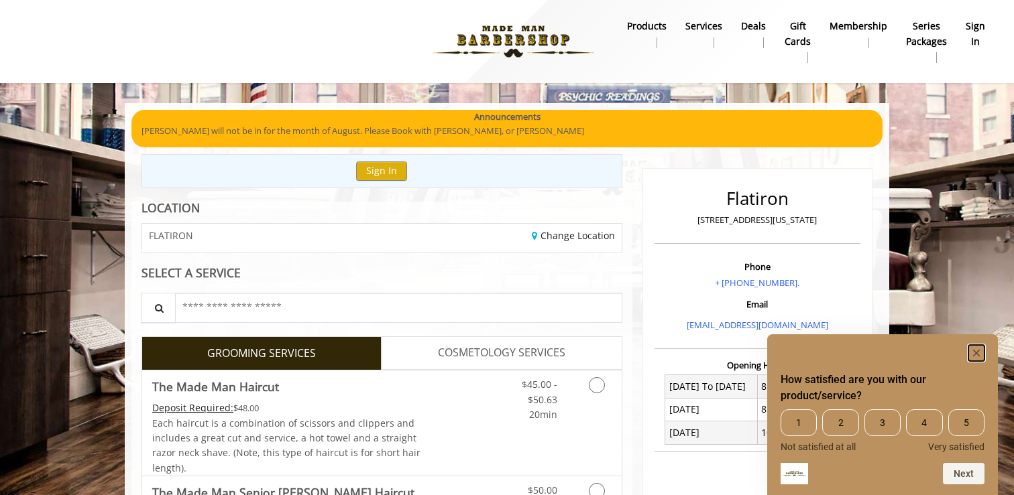
click at [976, 352] on icon "Hide survey" at bounding box center [976, 353] width 7 height 7
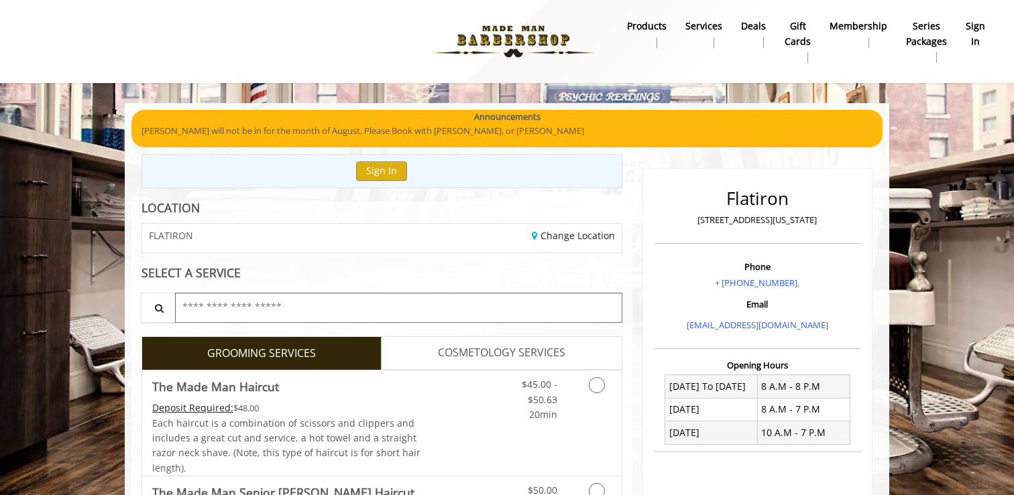
click at [399, 297] on input "text" at bounding box center [398, 308] width 447 height 30
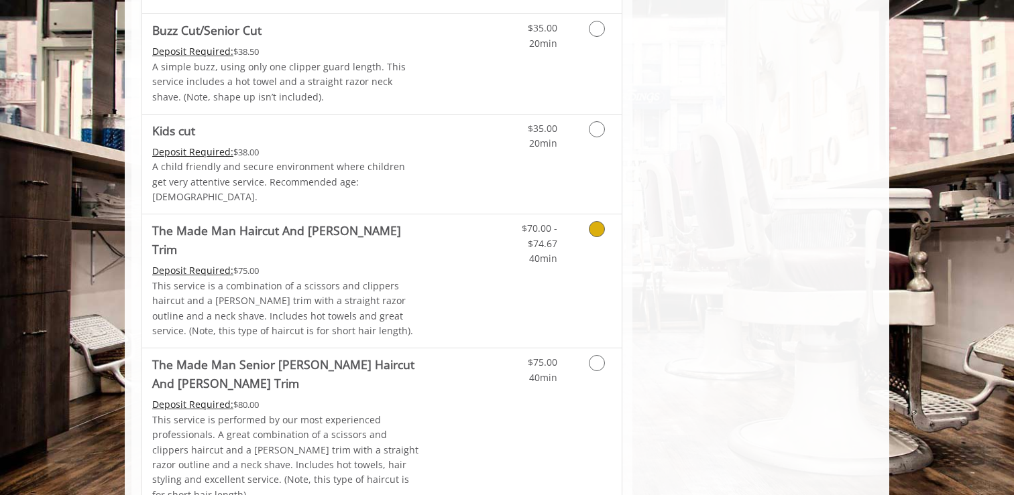
scroll to position [815, 0]
click at [346, 397] on div "Deposit Required: $80.00" at bounding box center [287, 404] width 270 height 15
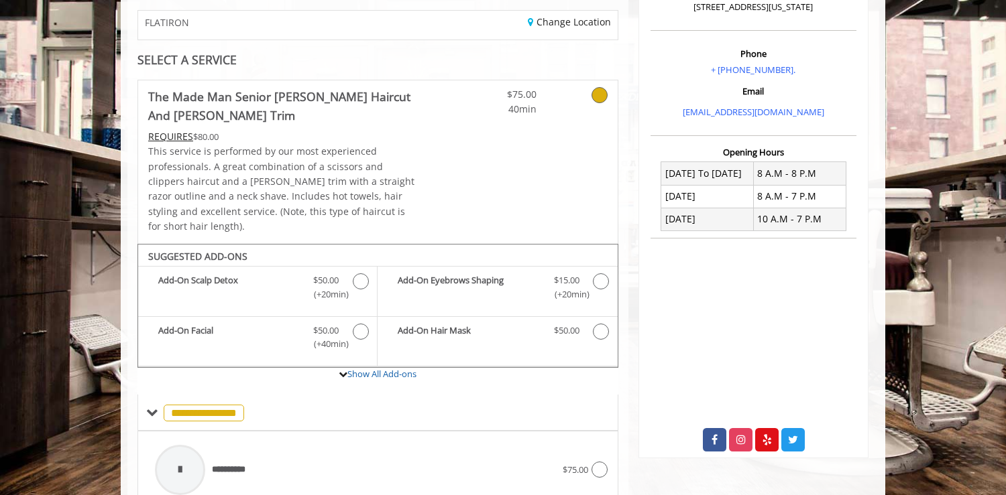
scroll to position [209, 0]
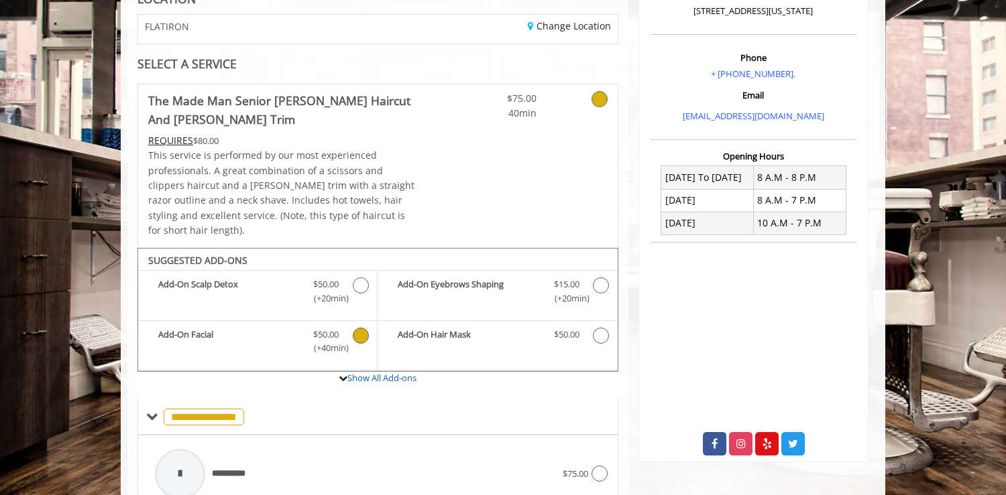
click at [359, 328] on icon "The Made Man Senior Barber Haircut And Beard Trim Add-onS" at bounding box center [361, 336] width 16 height 16
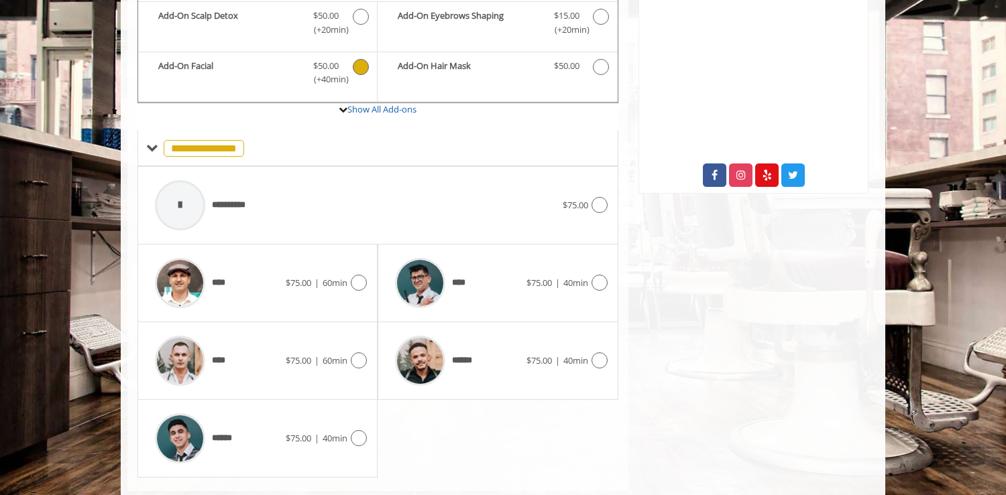
scroll to position [492, 0]
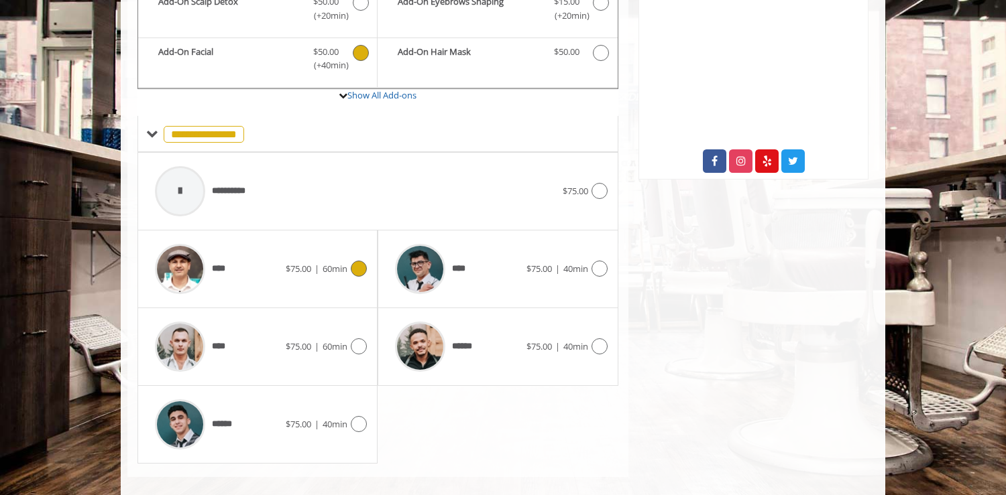
click at [362, 261] on icon at bounding box center [359, 269] width 16 height 16
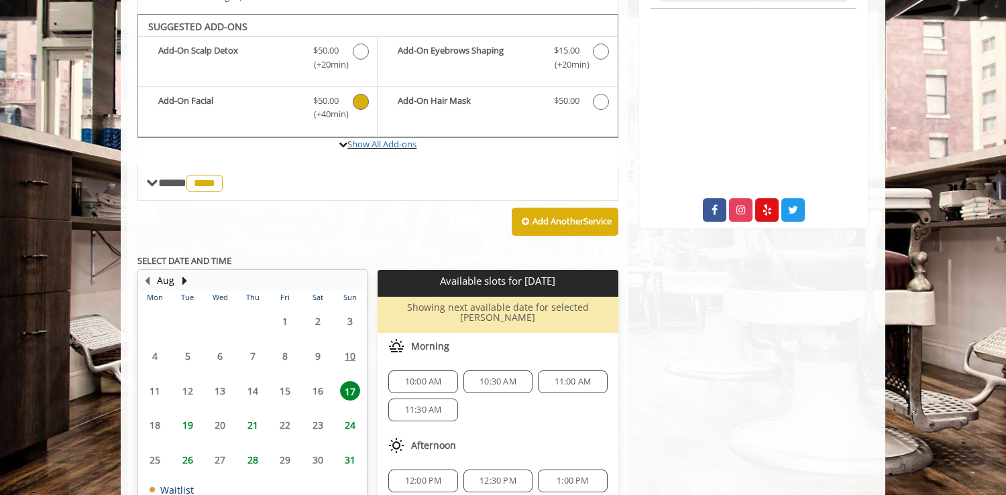
scroll to position [442, 0]
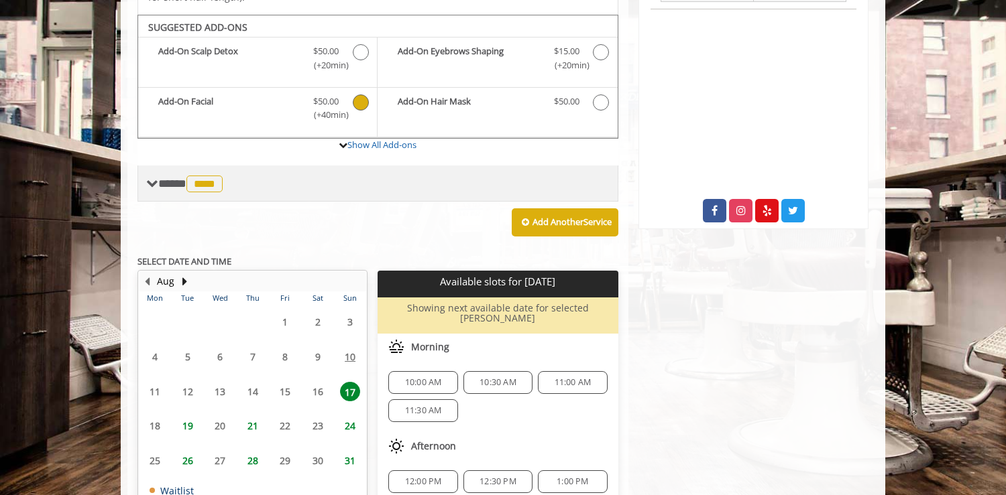
click at [215, 182] on div "**** **** ********" at bounding box center [377, 184] width 481 height 36
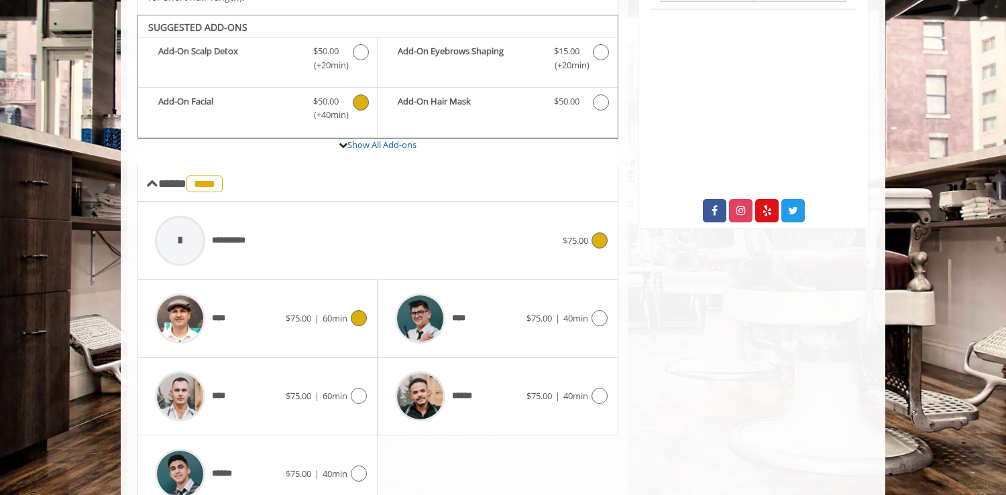
click at [288, 232] on div "**********" at bounding box center [355, 241] width 414 height 64
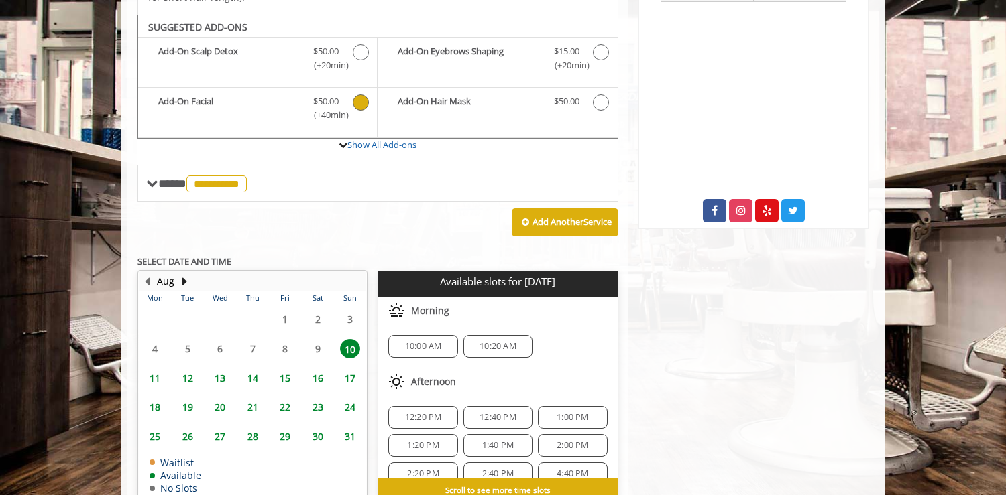
click at [573, 324] on div "10:00 AM 10:20 AM" at bounding box center [497, 346] width 240 height 44
click at [409, 341] on span "10:00 AM" at bounding box center [423, 346] width 37 height 11
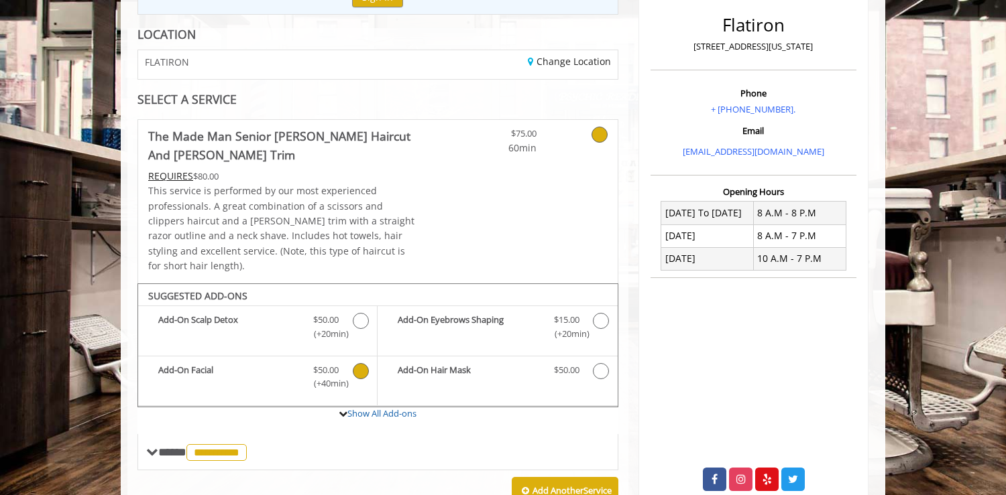
scroll to position [166, 0]
